Goal: Transaction & Acquisition: Purchase product/service

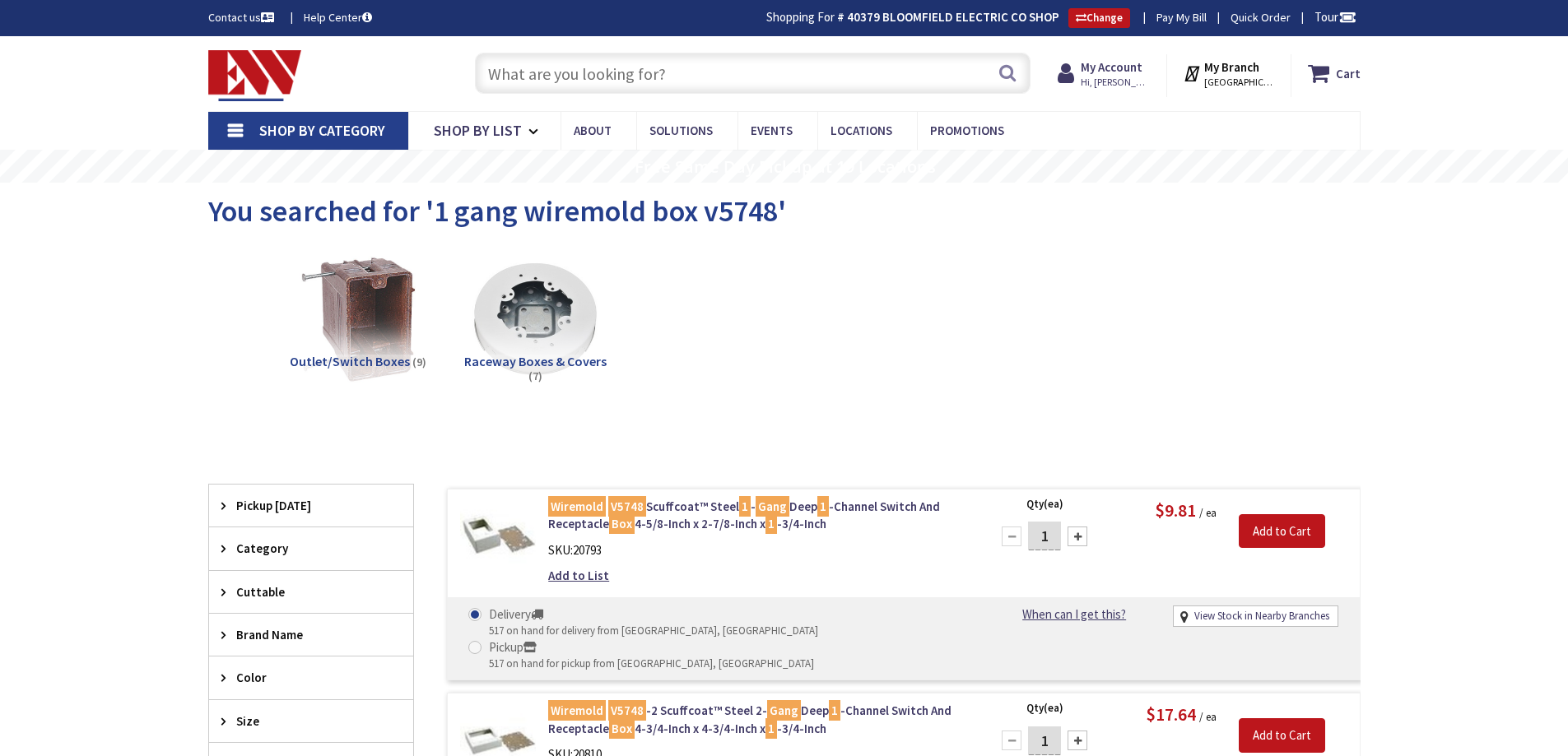
click at [869, 82] on input "text" at bounding box center [752, 73] width 555 height 41
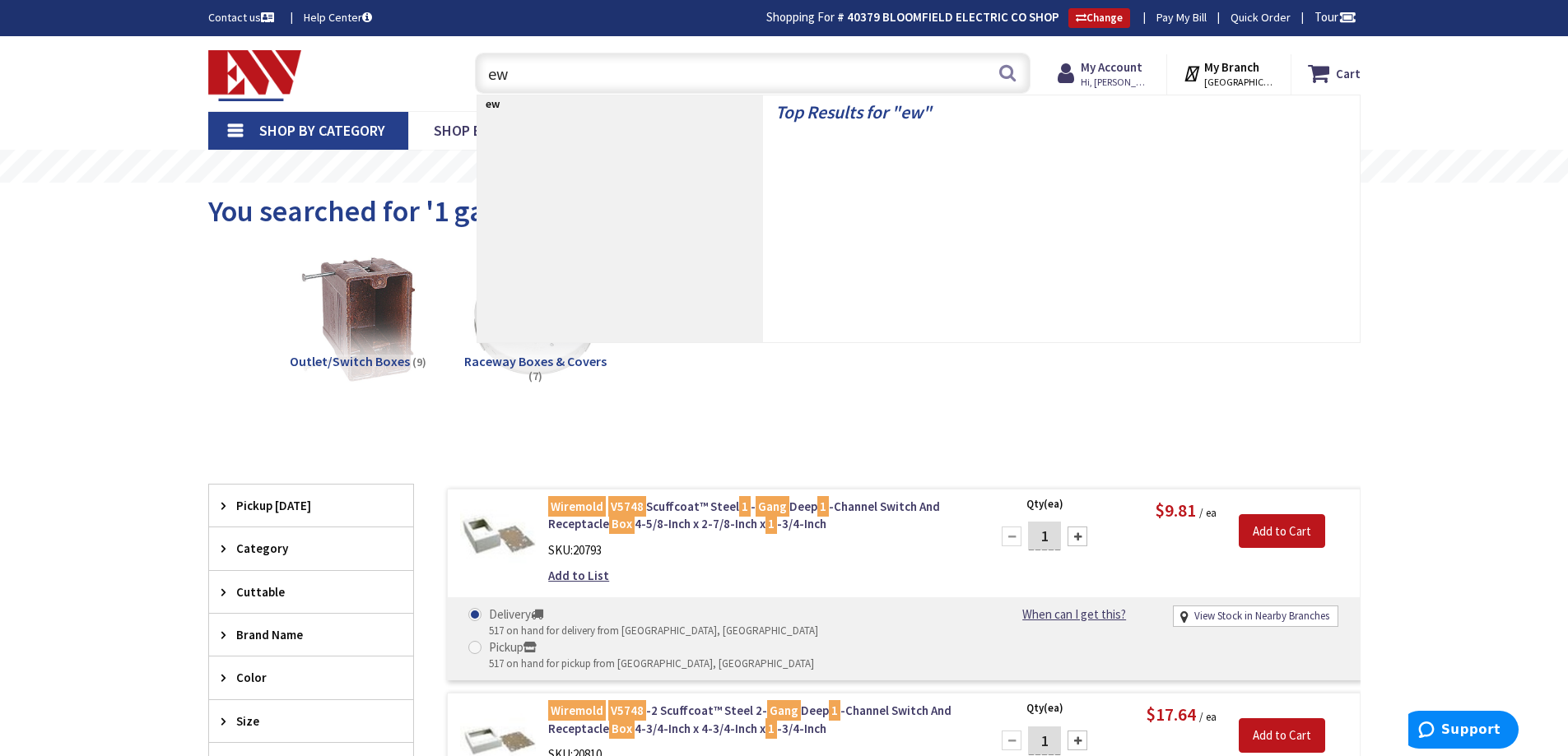
type input "e"
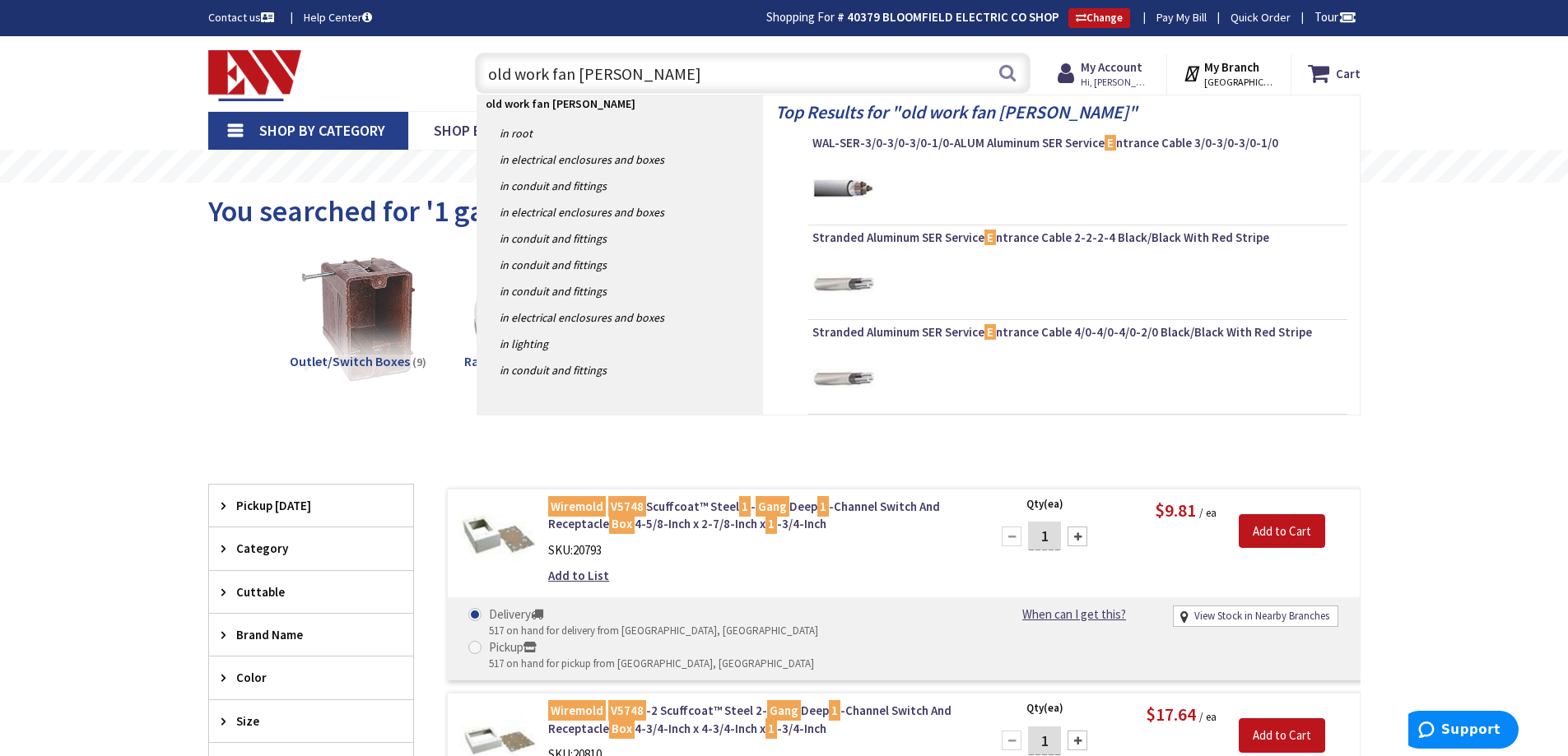
type input "old work fan box"
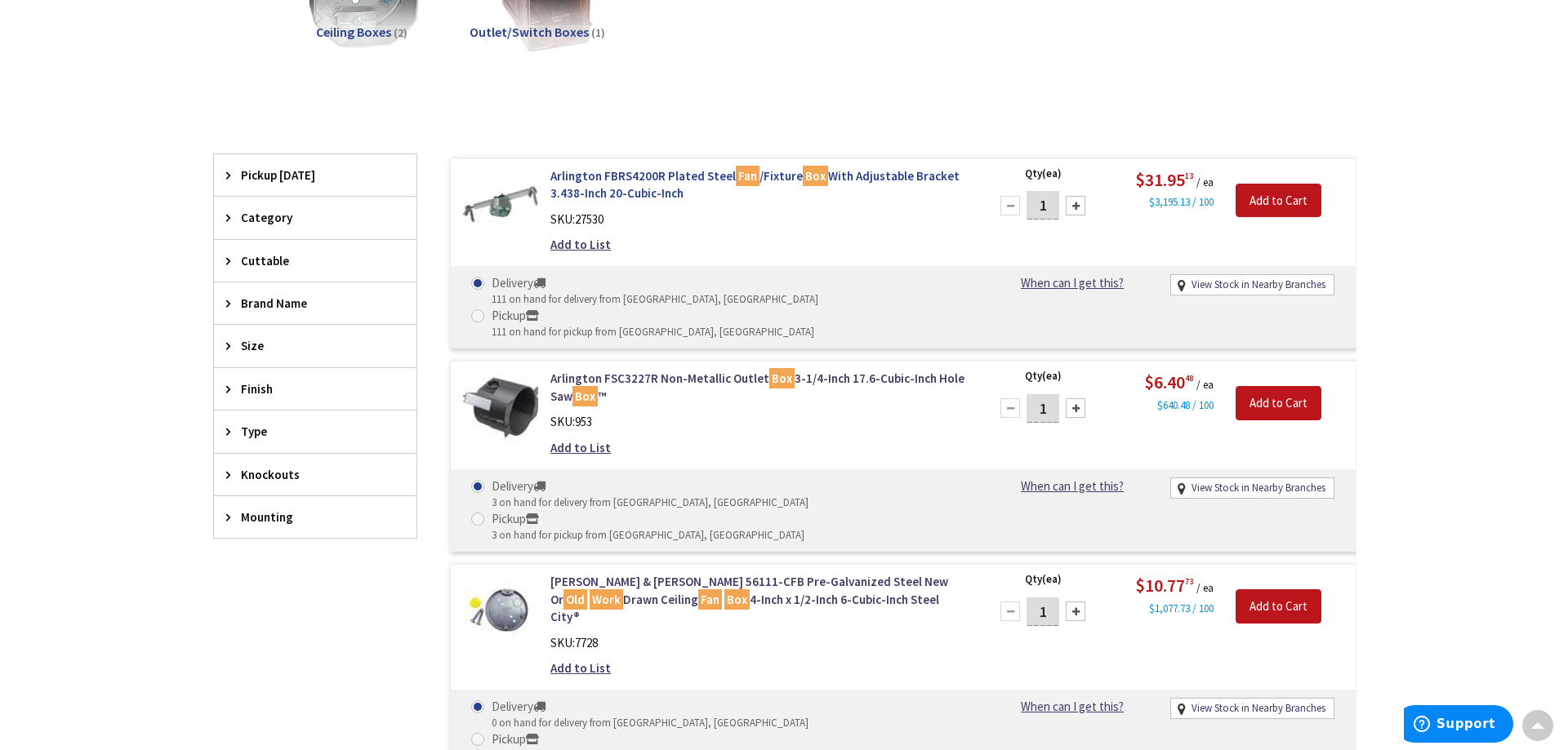
scroll to position [81, 0]
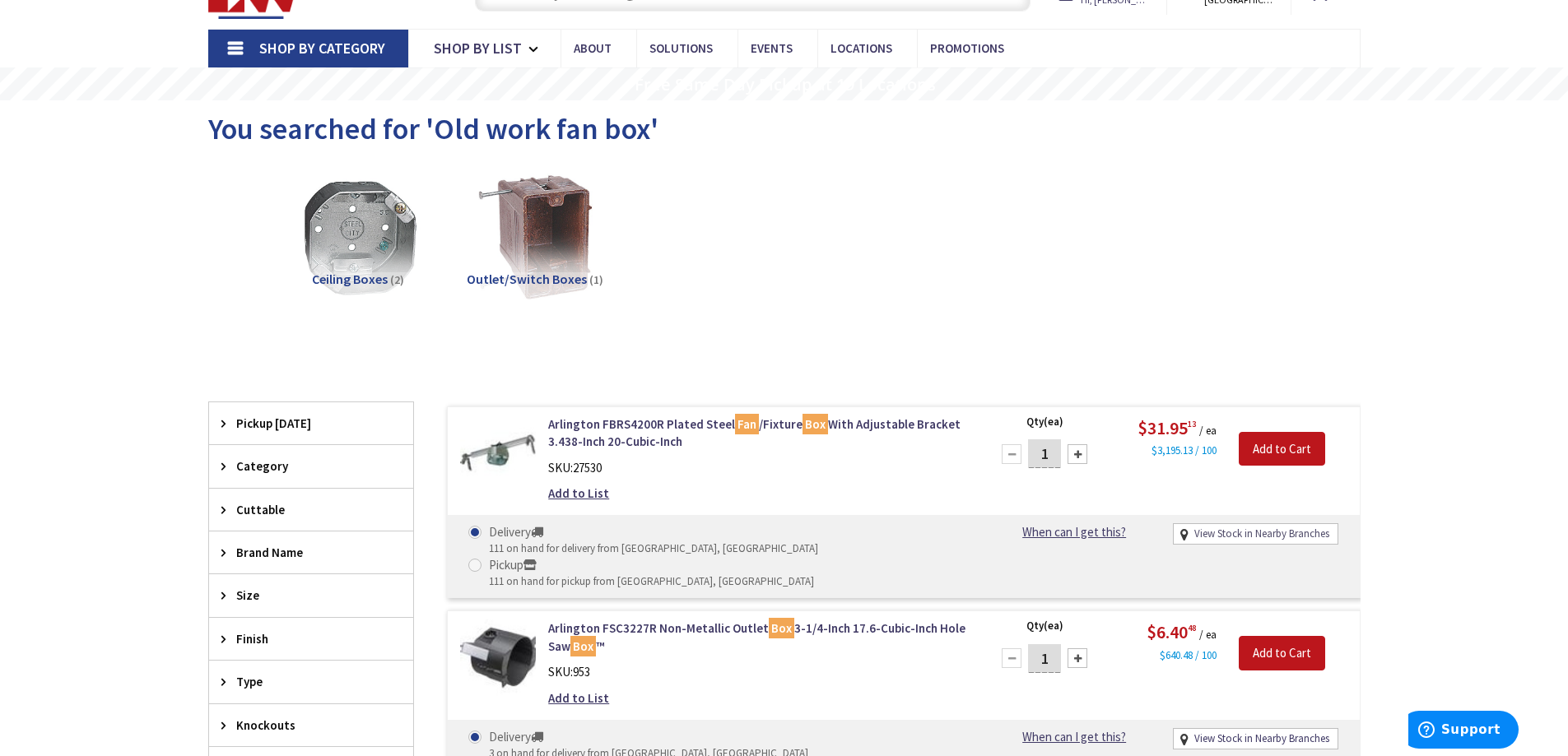
click at [1212, 535] on link "View Stock in Nearby Branches" at bounding box center [1261, 534] width 135 height 16
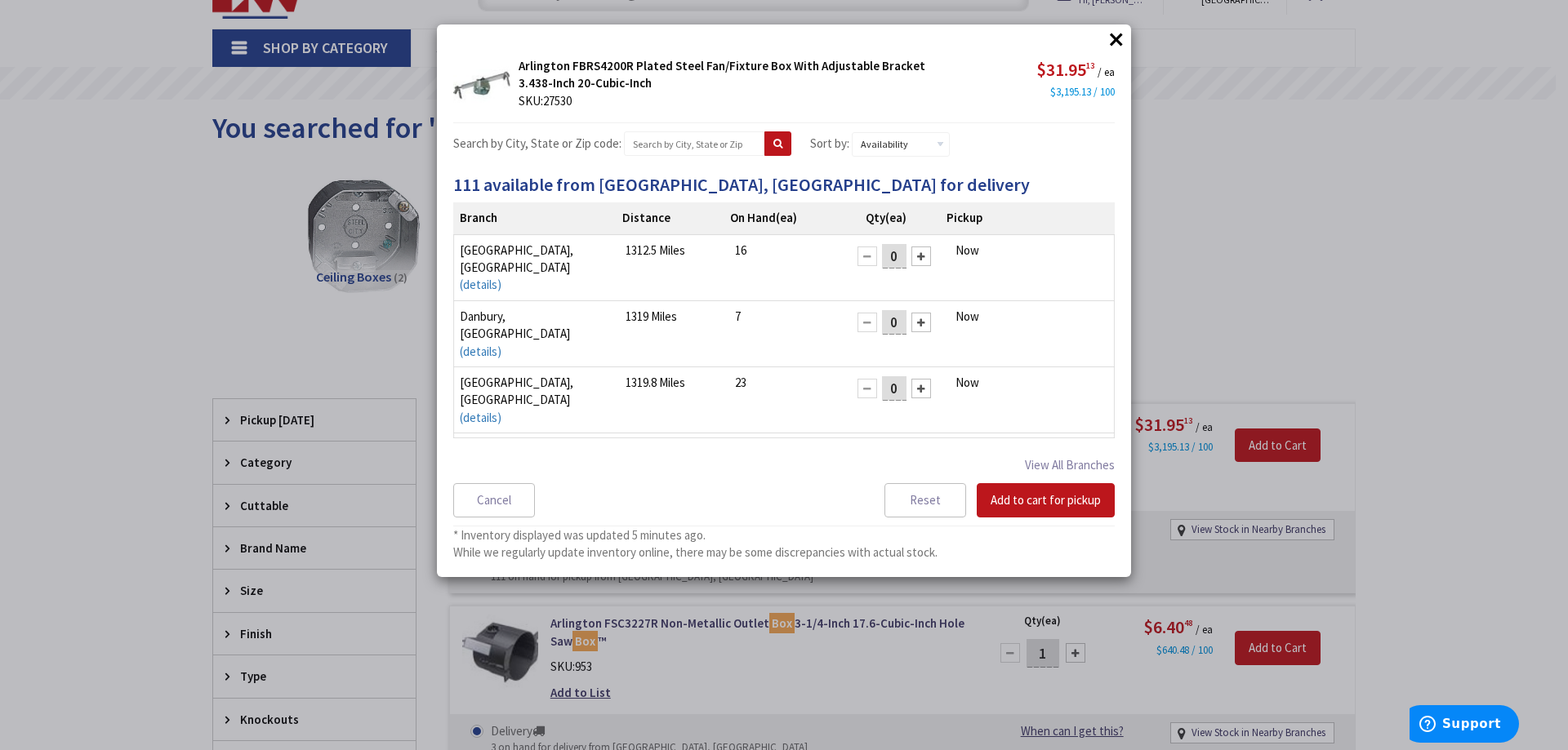
scroll to position [12, 0]
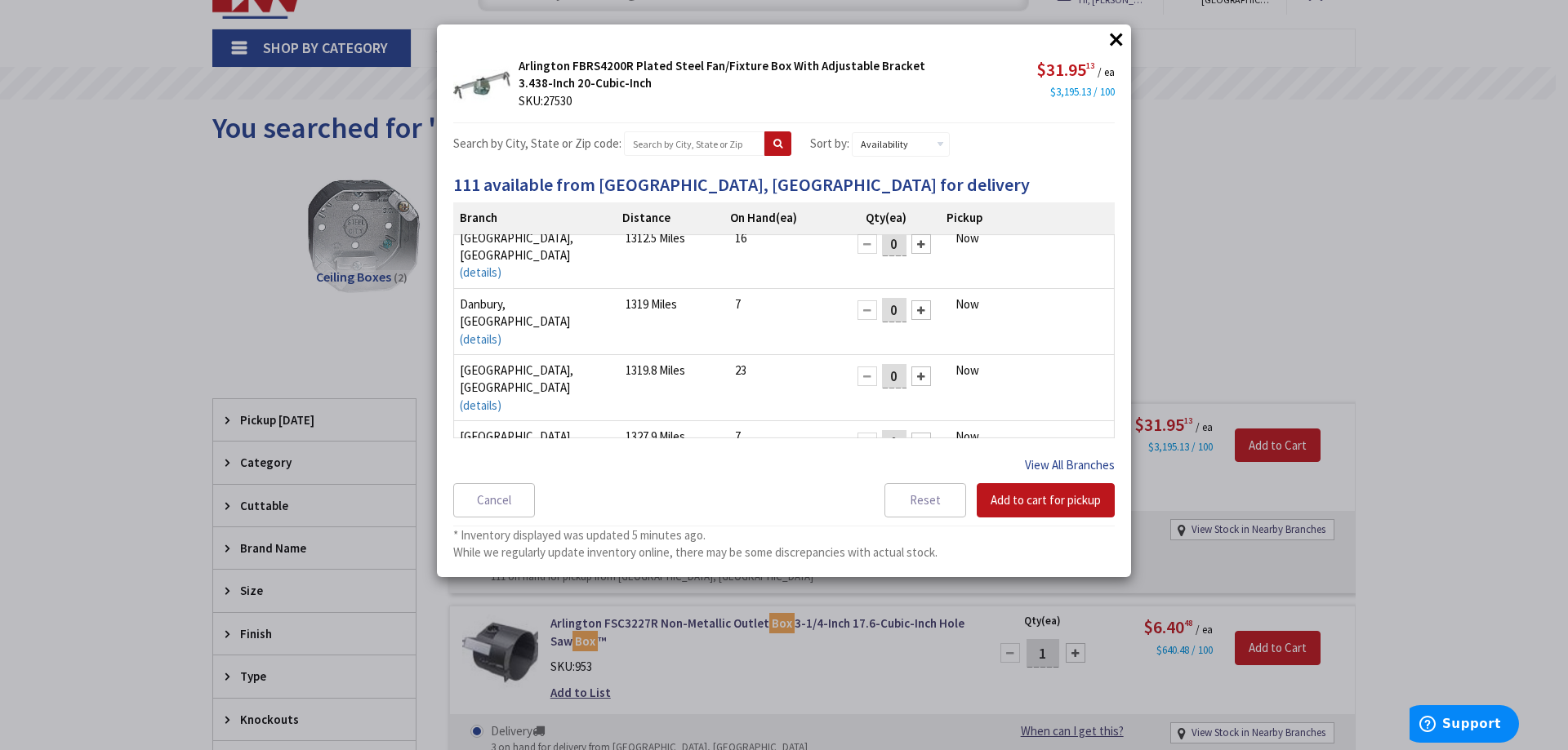
click at [1035, 470] on button "View All Branches" at bounding box center [1069, 465] width 90 height 21
select select "data-availability"
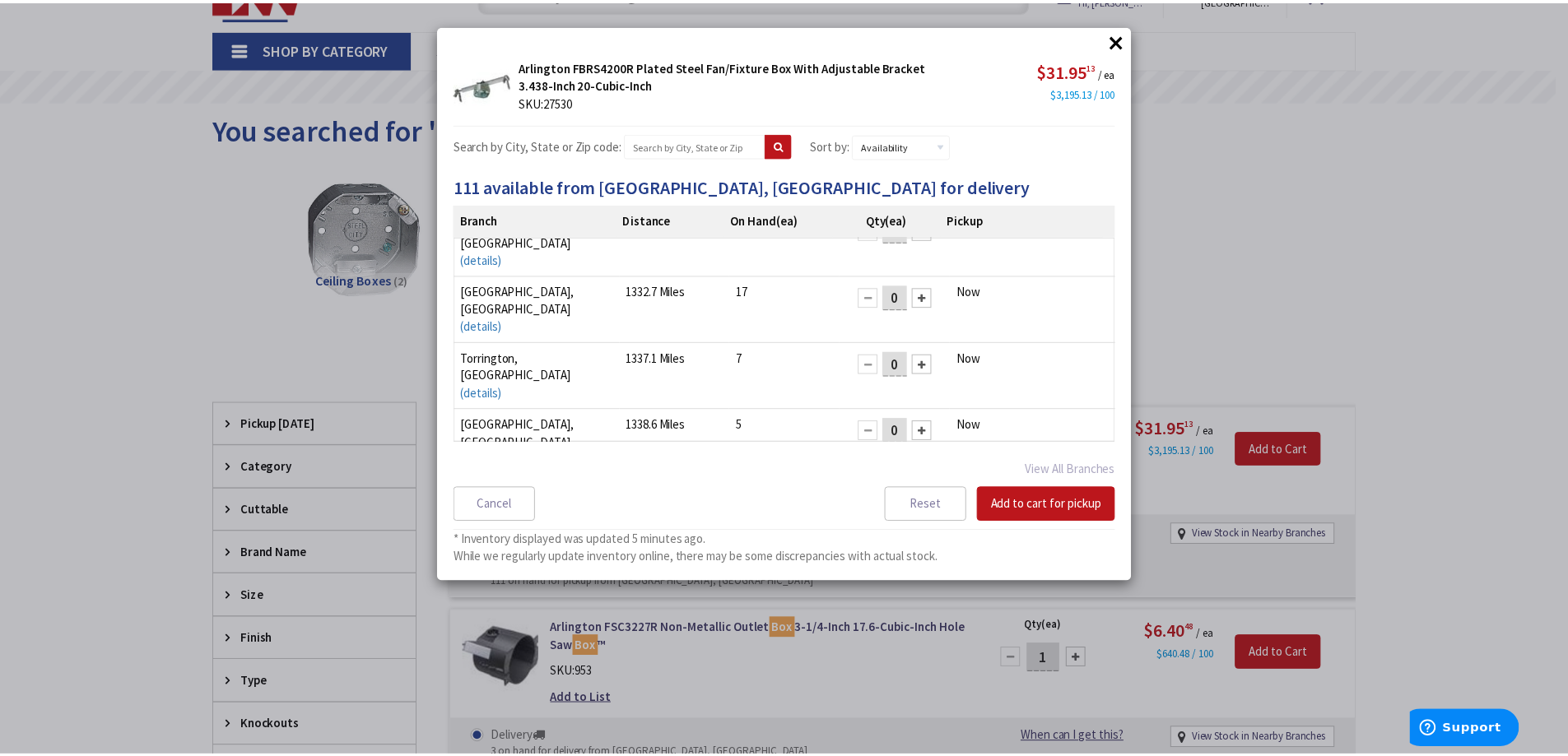
scroll to position [246, 0]
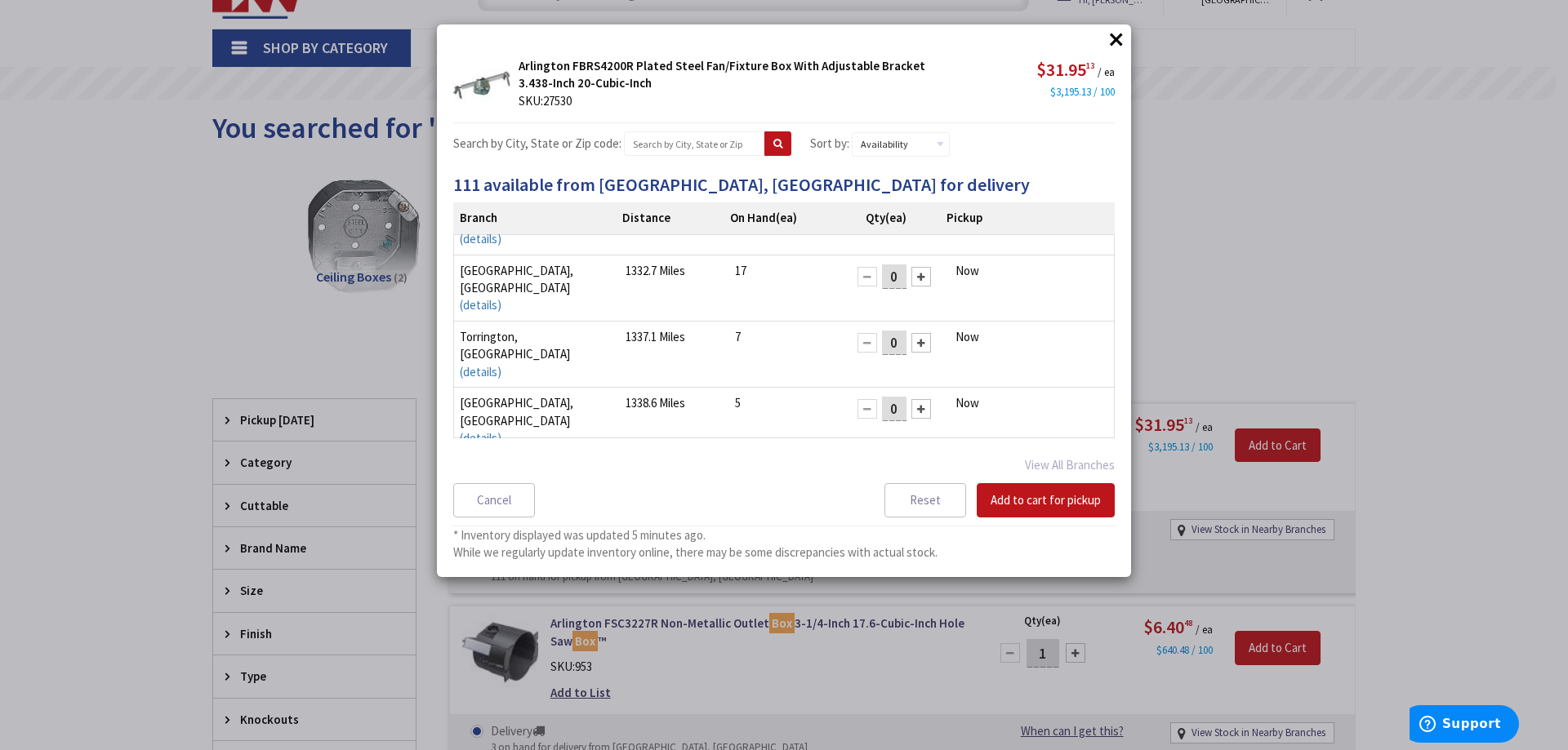
click at [1120, 34] on button "×" at bounding box center [1116, 39] width 25 height 25
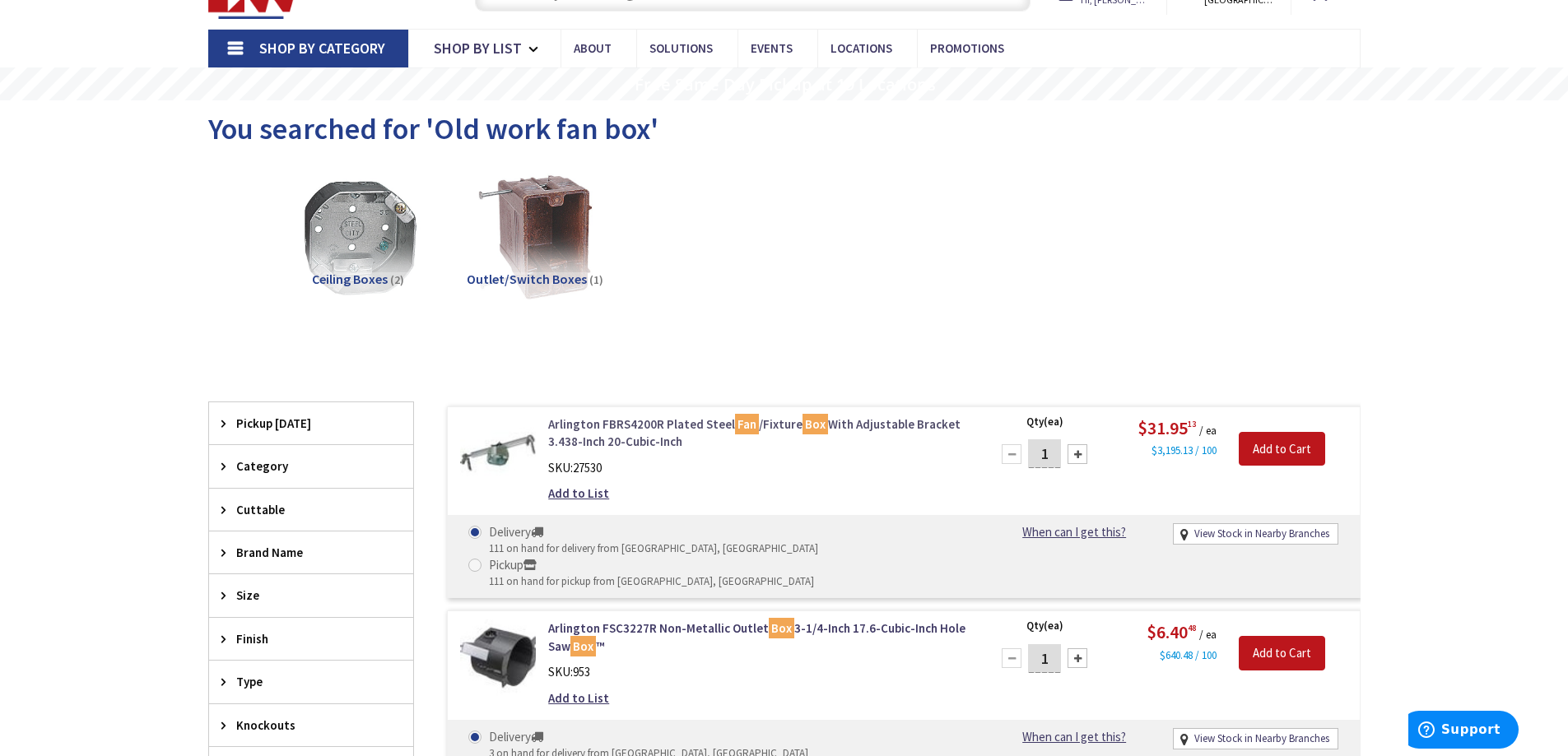
click at [648, 442] on link "Arlington FBRS4200R Plated Steel Fan /Fixture Box With Adjustable Bracket 3.438…" at bounding box center [757, 433] width 419 height 35
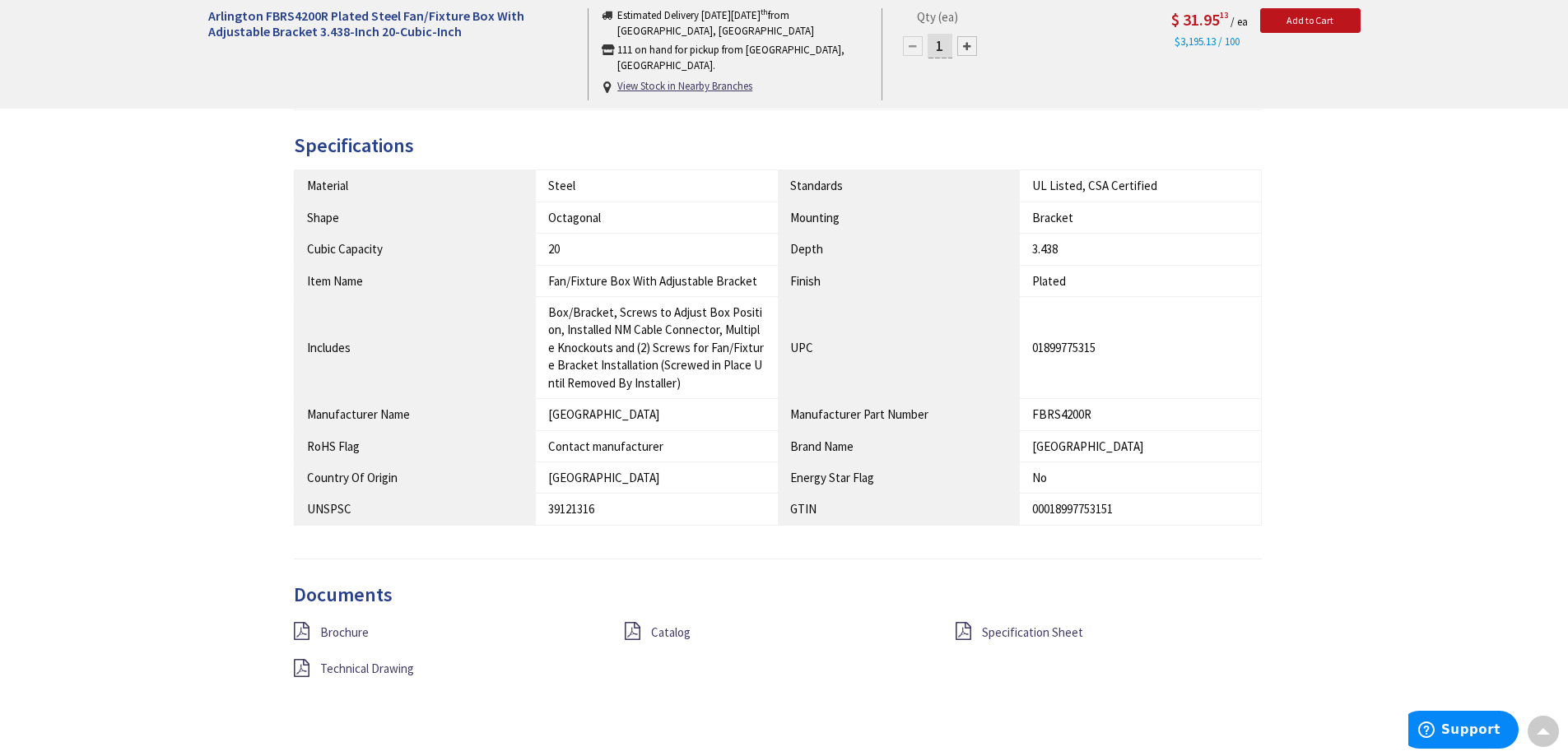
scroll to position [988, 0]
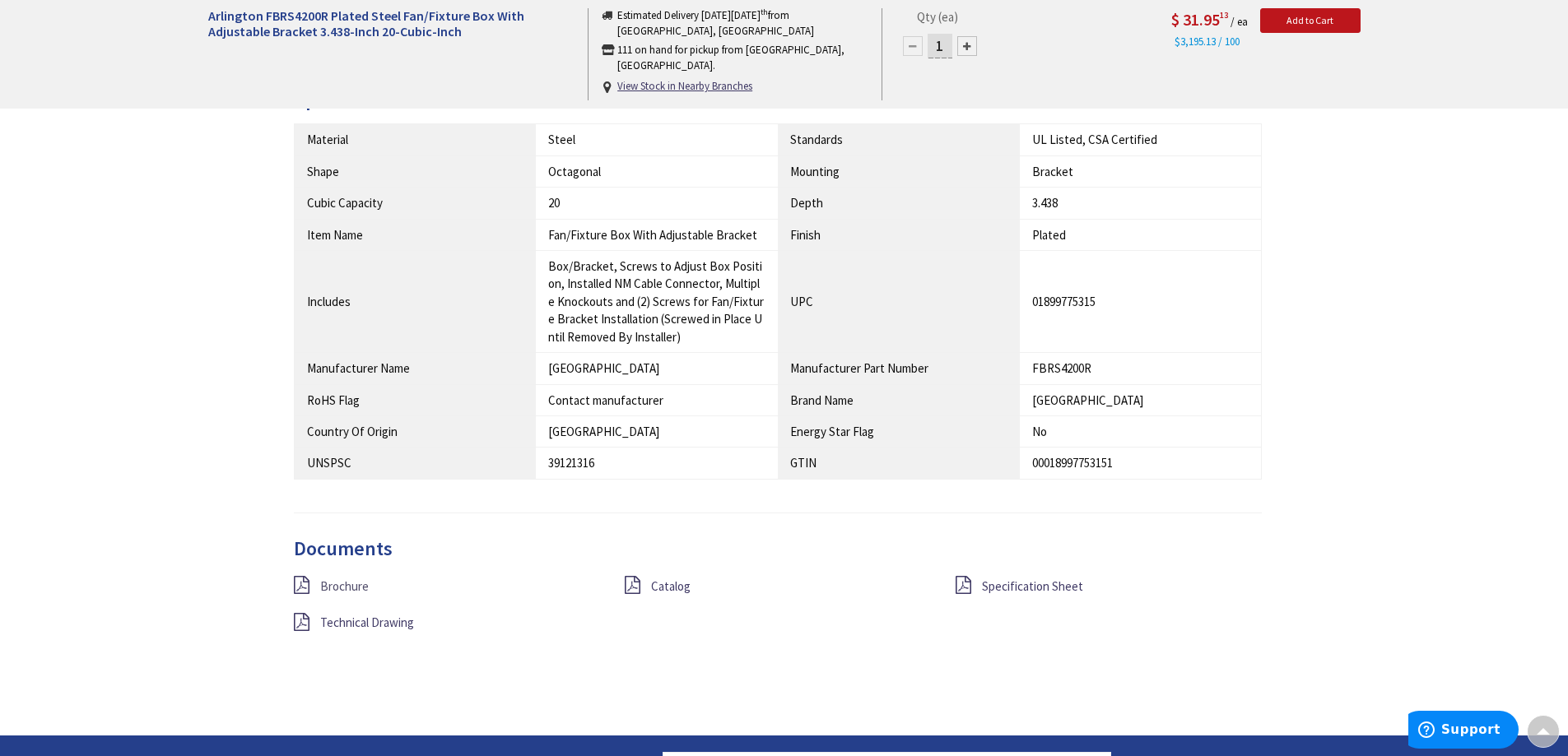
click at [342, 591] on span "Brochure" at bounding box center [344, 586] width 48 height 16
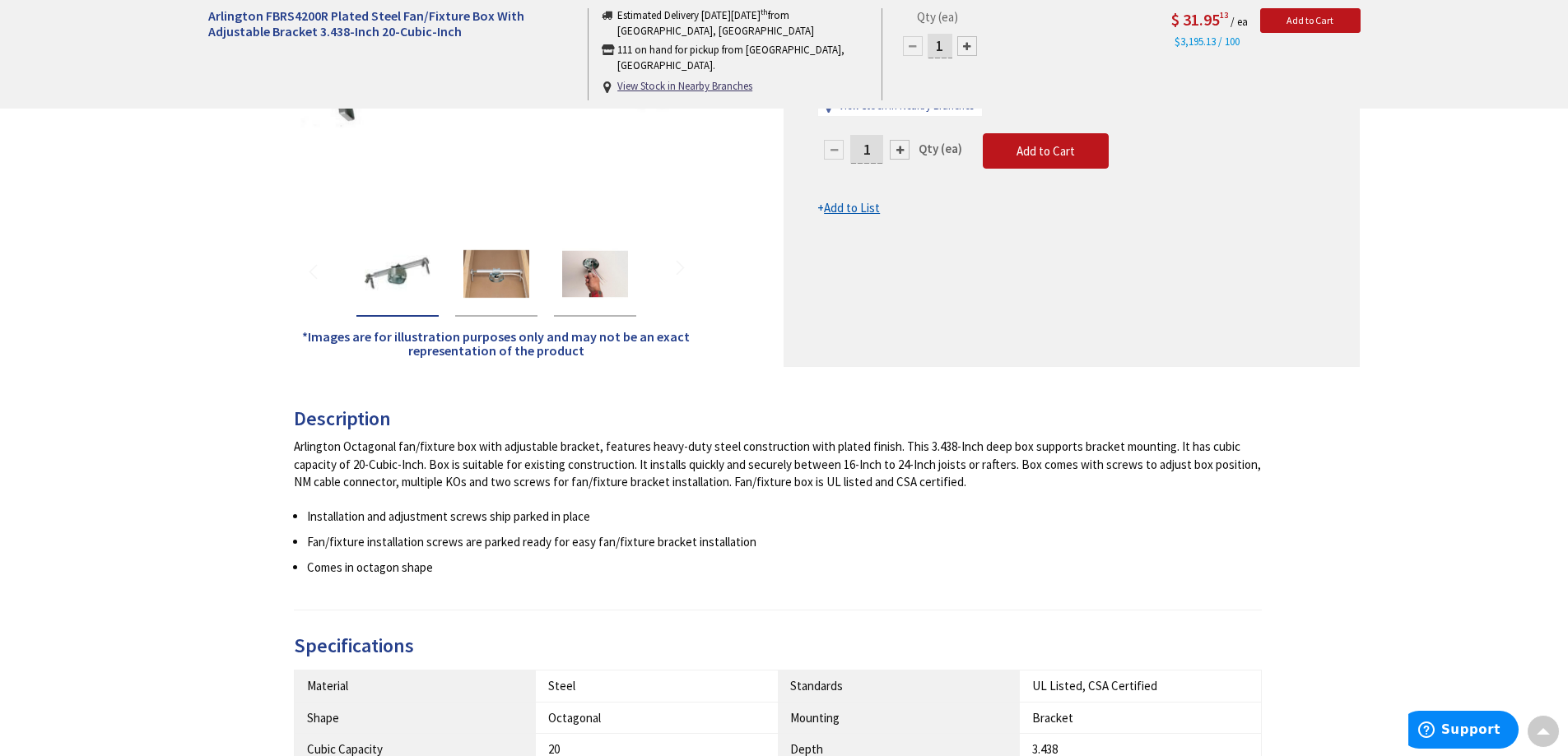
scroll to position [411, 0]
